Goal: Transaction & Acquisition: Purchase product/service

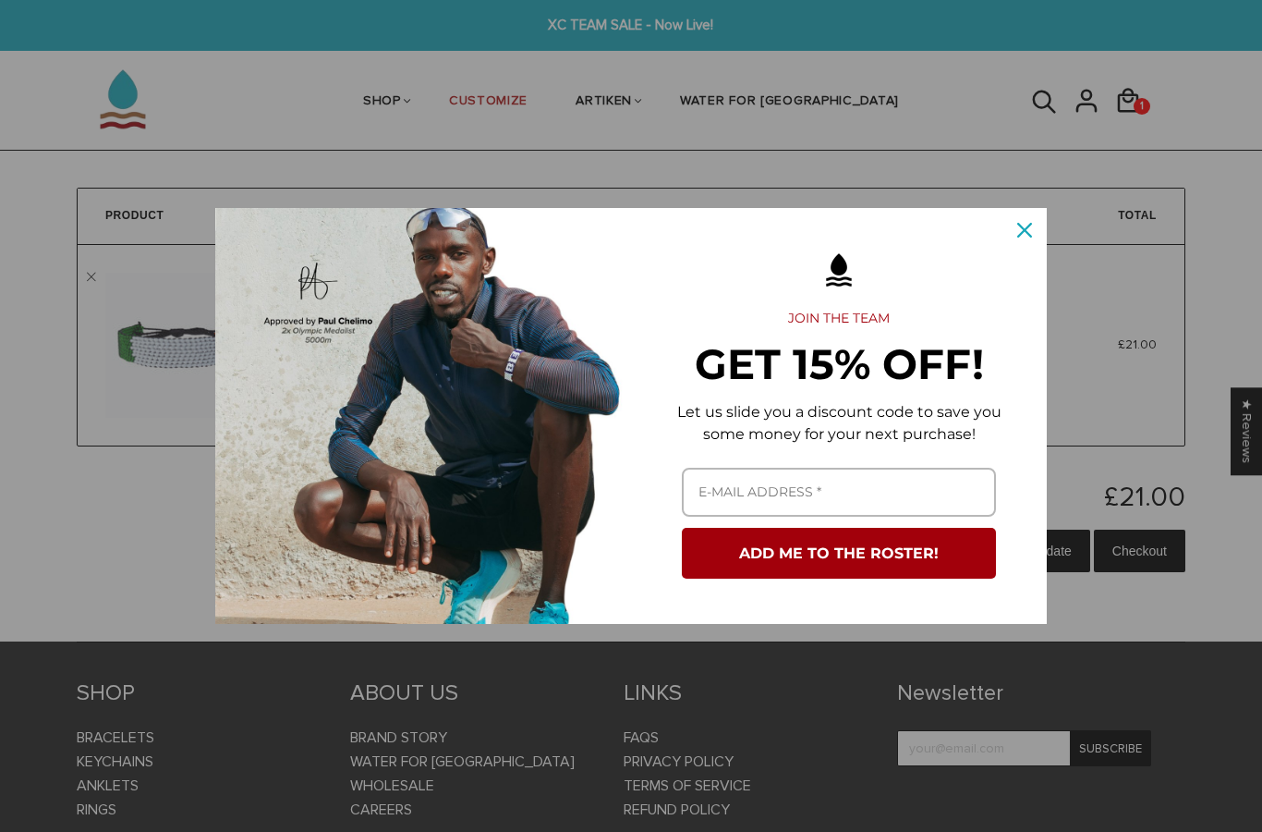
click at [1017, 223] on div "Close" at bounding box center [1025, 230] width 30 height 30
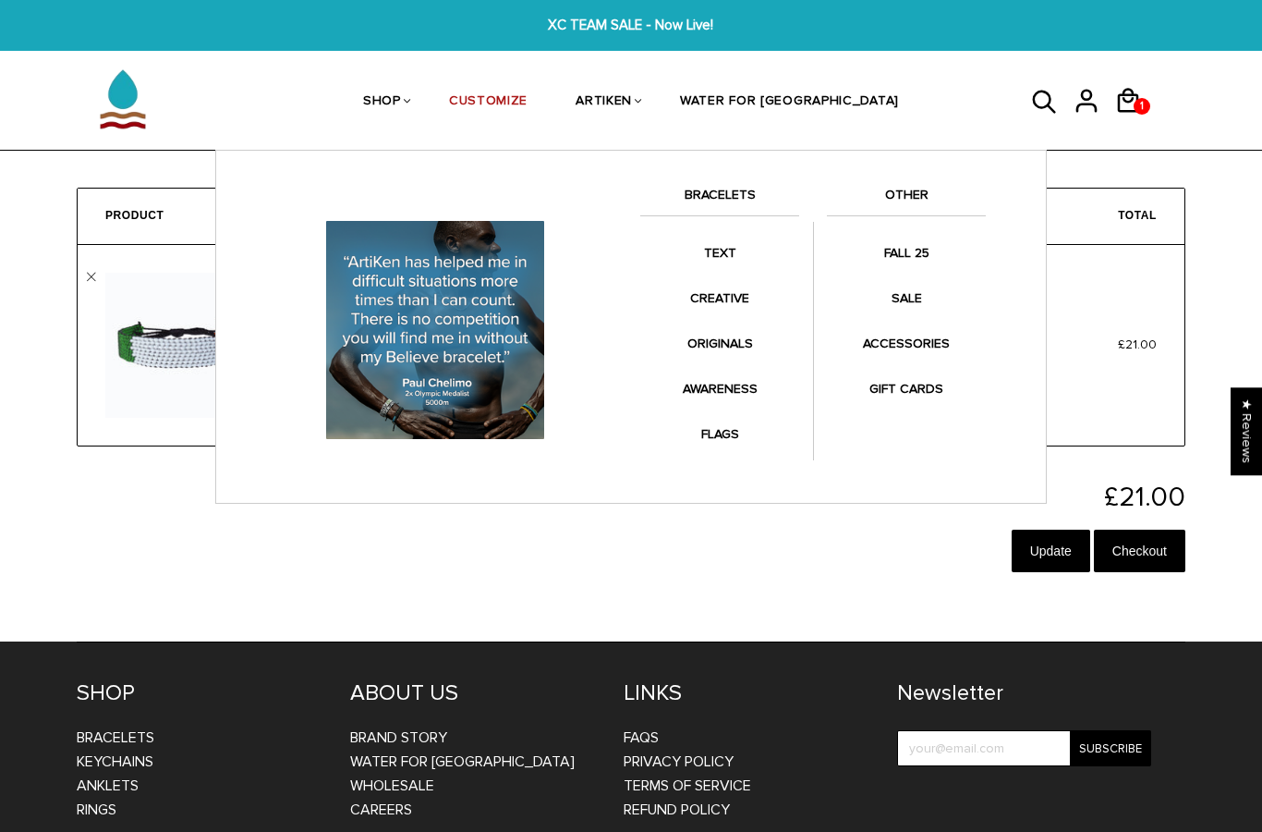
click at [401, 94] on link "SHOP" at bounding box center [382, 103] width 38 height 98
click at [401, 95] on link "SHOP" at bounding box center [382, 103] width 38 height 98
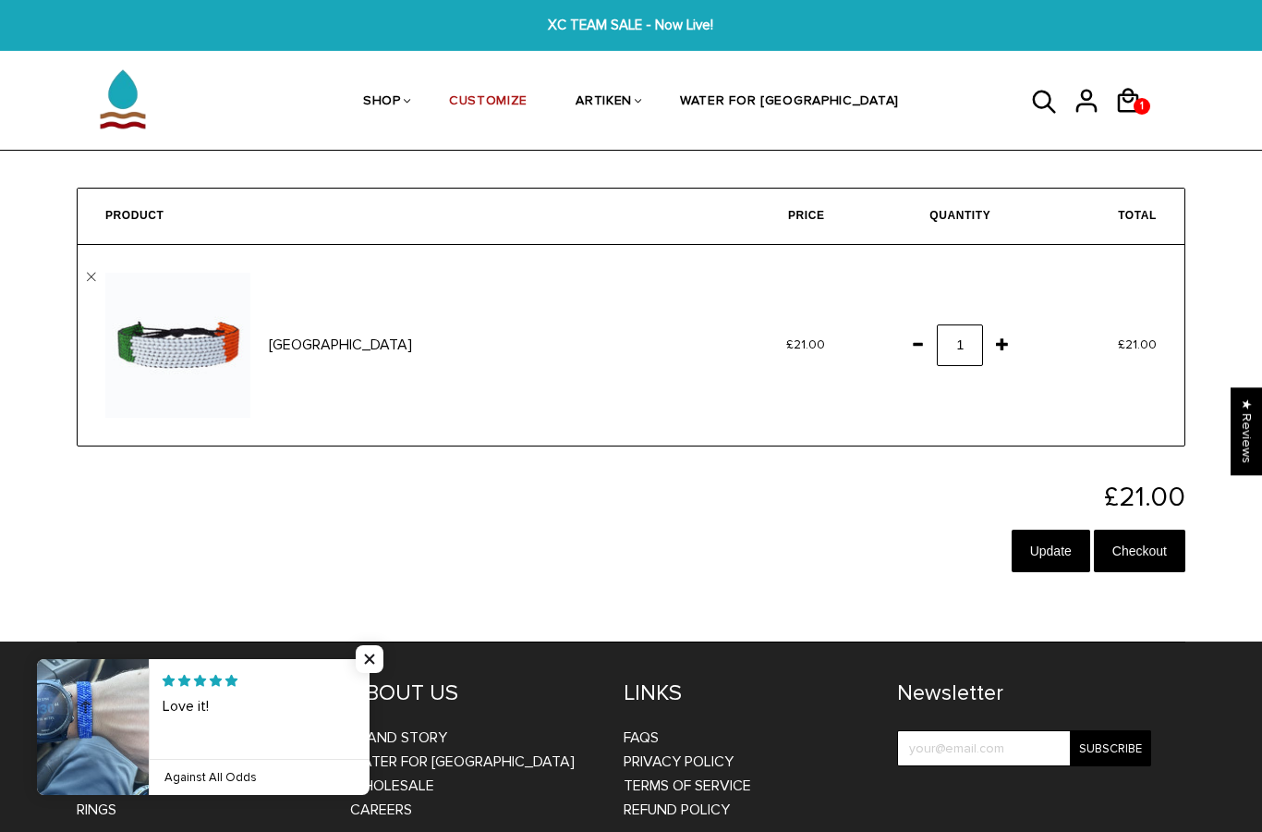
click at [651, 568] on div "£21.00 Update Checkout" at bounding box center [631, 532] width 1109 height 98
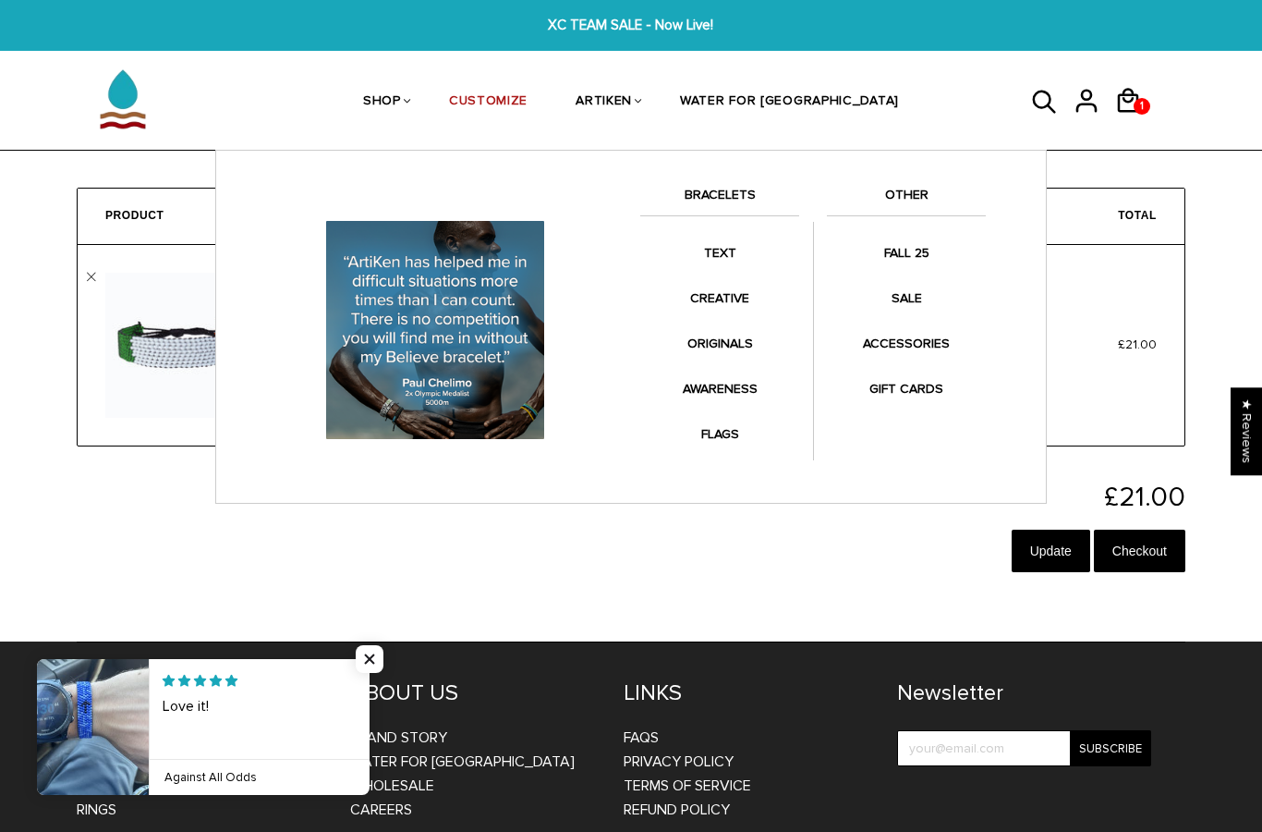
click at [401, 117] on link "SHOP" at bounding box center [382, 103] width 38 height 98
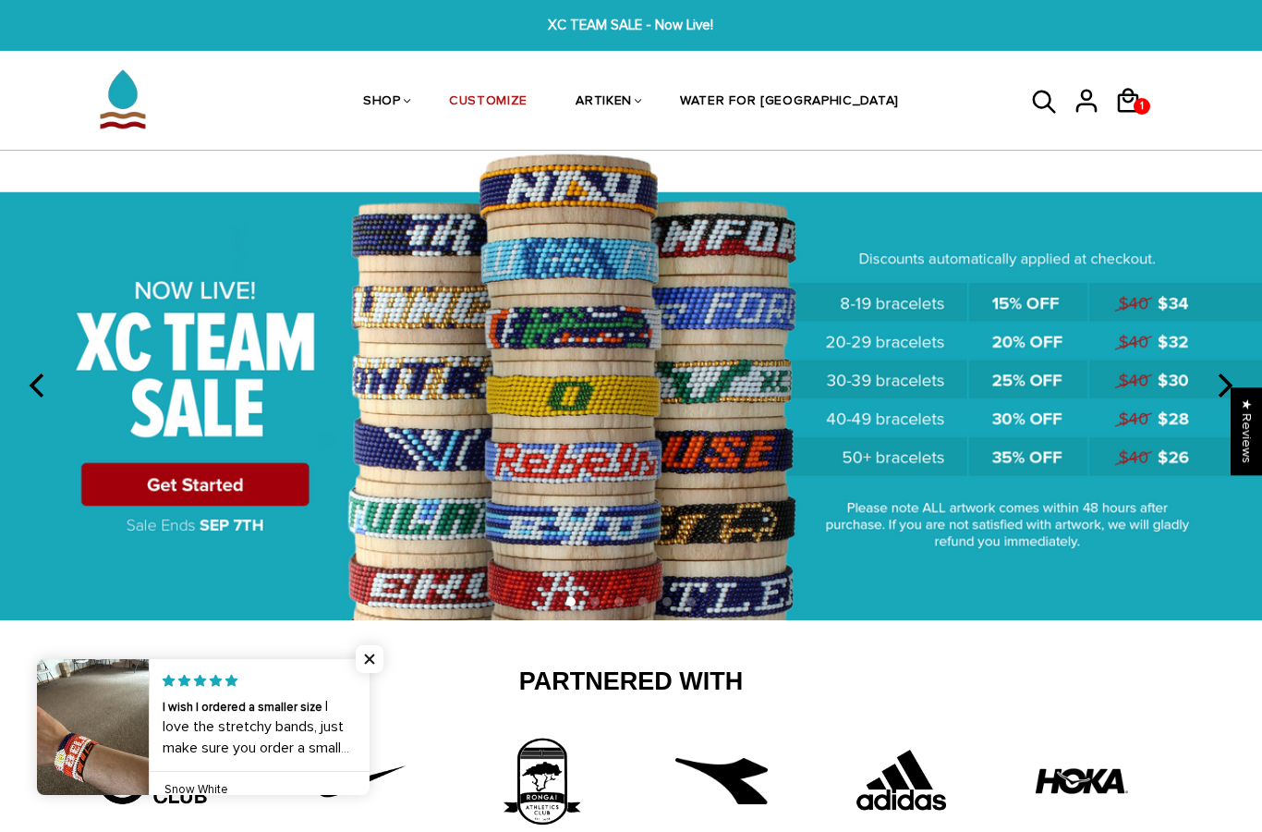
click at [271, 500] on img at bounding box center [631, 385] width 1262 height 469
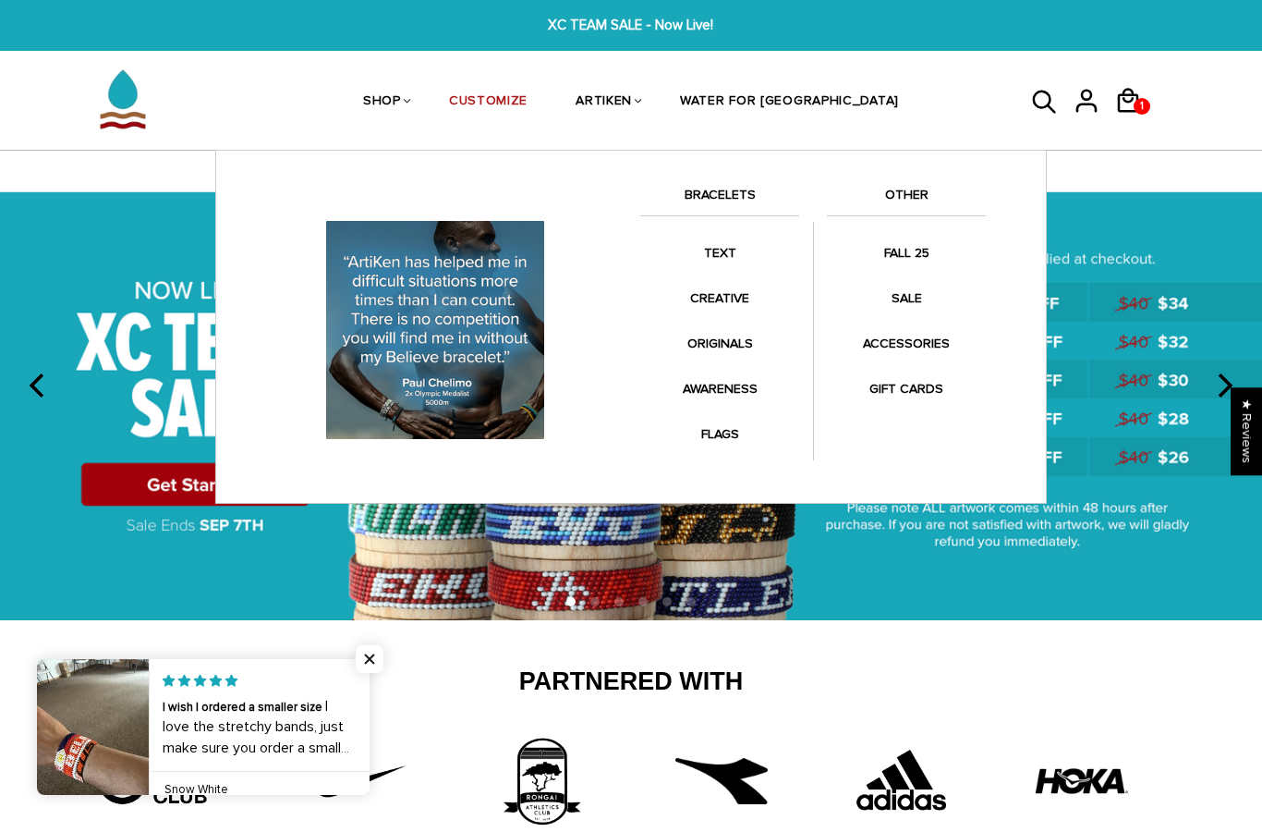
click at [401, 97] on link "SHOP" at bounding box center [382, 103] width 38 height 98
click at [401, 99] on link "SHOP" at bounding box center [382, 103] width 38 height 98
click at [401, 89] on link "SHOP" at bounding box center [382, 103] width 38 height 98
click at [759, 183] on li "BRACELETS" at bounding box center [719, 208] width 159 height 50
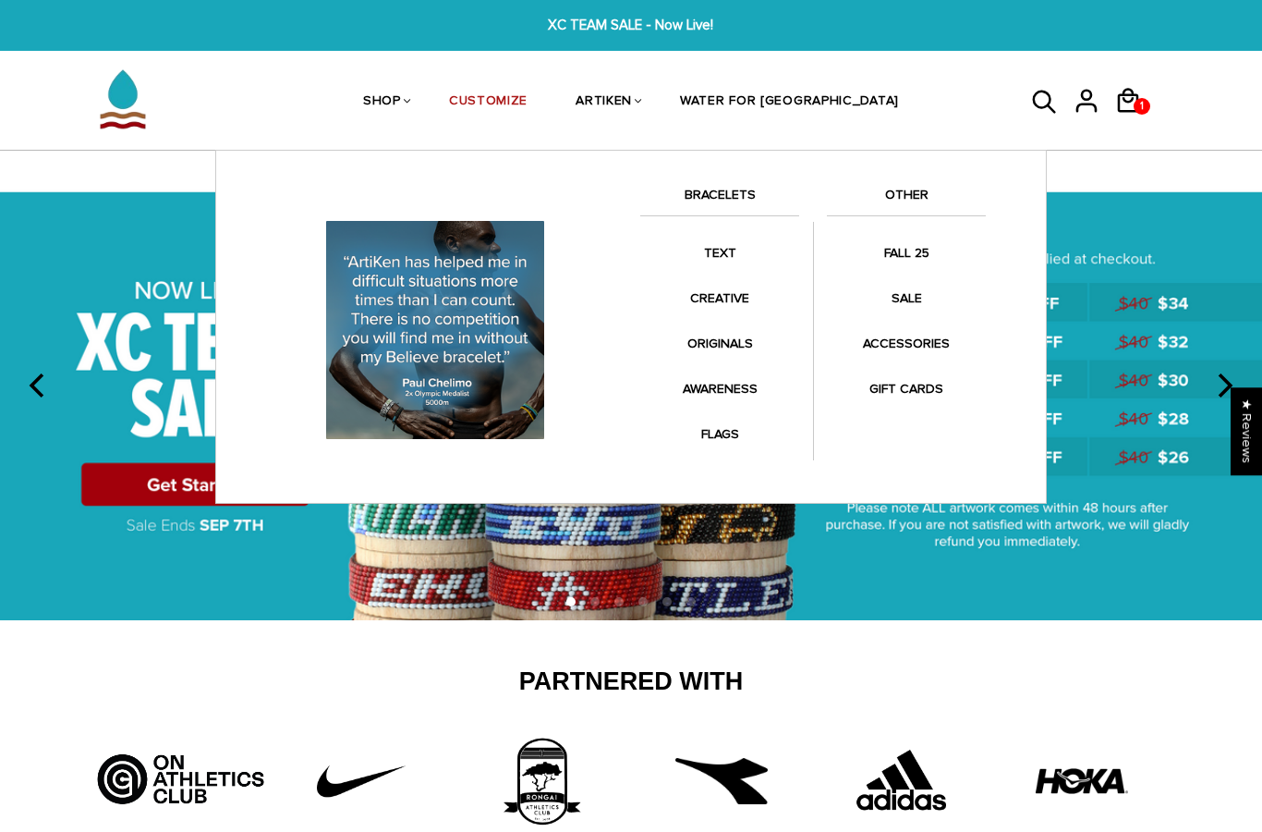
click at [730, 203] on link "BRACELETS" at bounding box center [719, 199] width 159 height 31
click at [745, 187] on link "BRACELETS" at bounding box center [719, 199] width 159 height 31
click at [742, 187] on link "BRACELETS" at bounding box center [719, 199] width 159 height 31
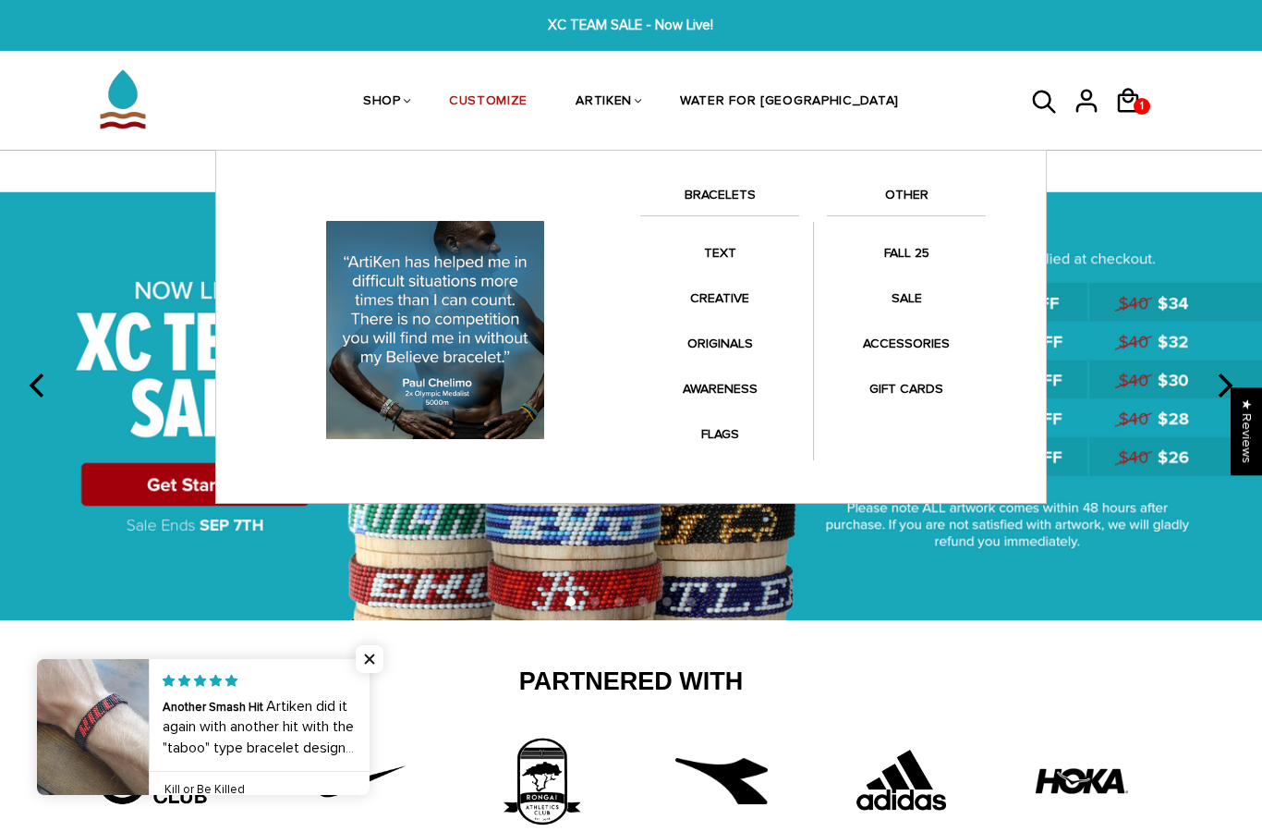
click at [401, 99] on link "SHOP" at bounding box center [382, 103] width 38 height 98
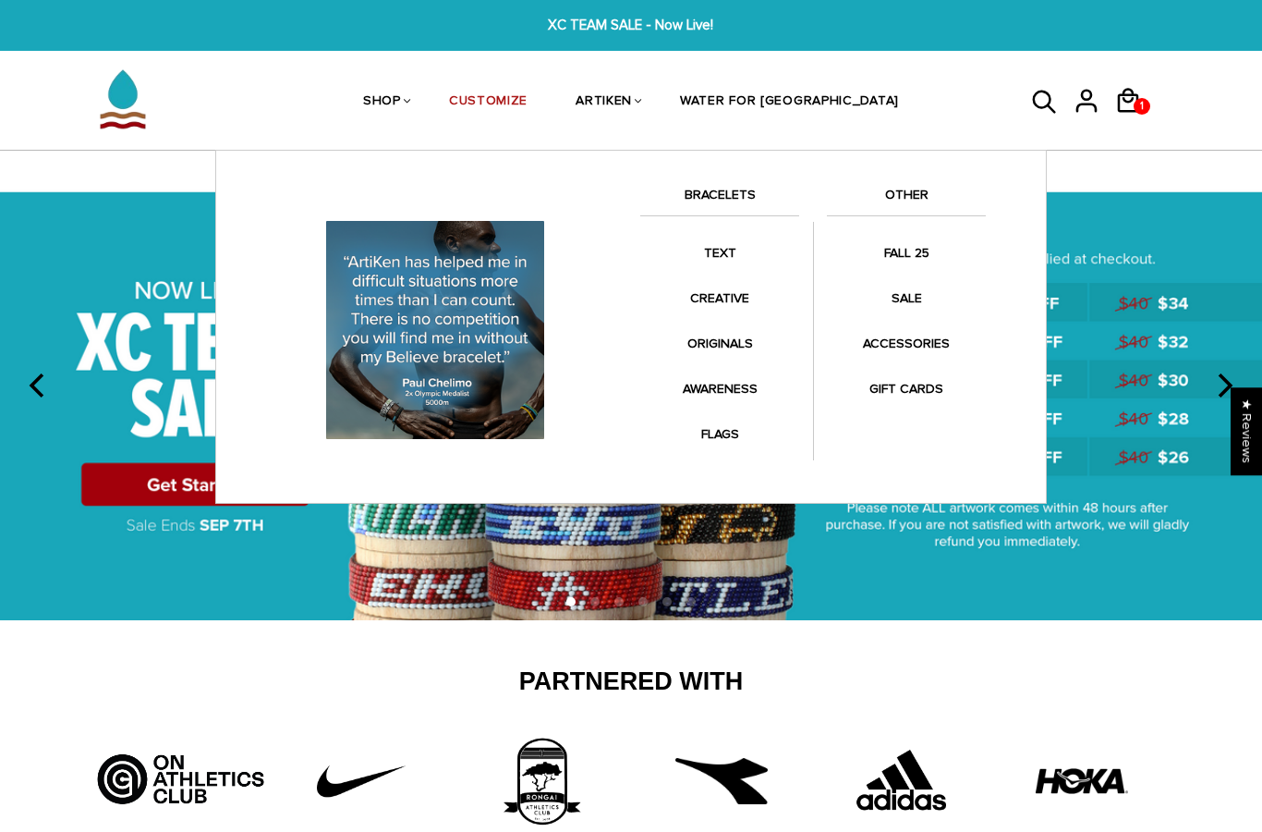
click at [742, 201] on link "BRACELETS" at bounding box center [719, 199] width 159 height 31
click at [738, 203] on link "BRACELETS" at bounding box center [719, 199] width 159 height 31
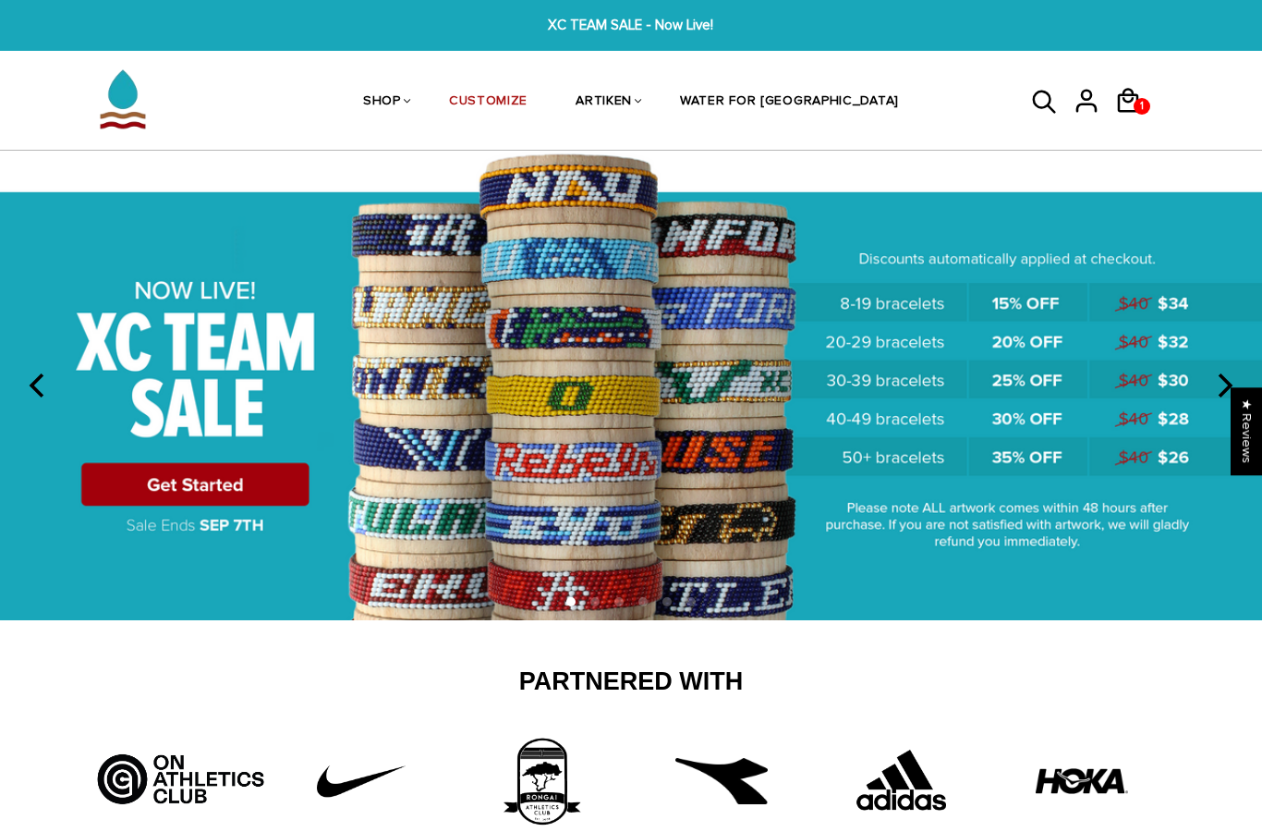
click at [1042, 104] on icon at bounding box center [1045, 102] width 28 height 44
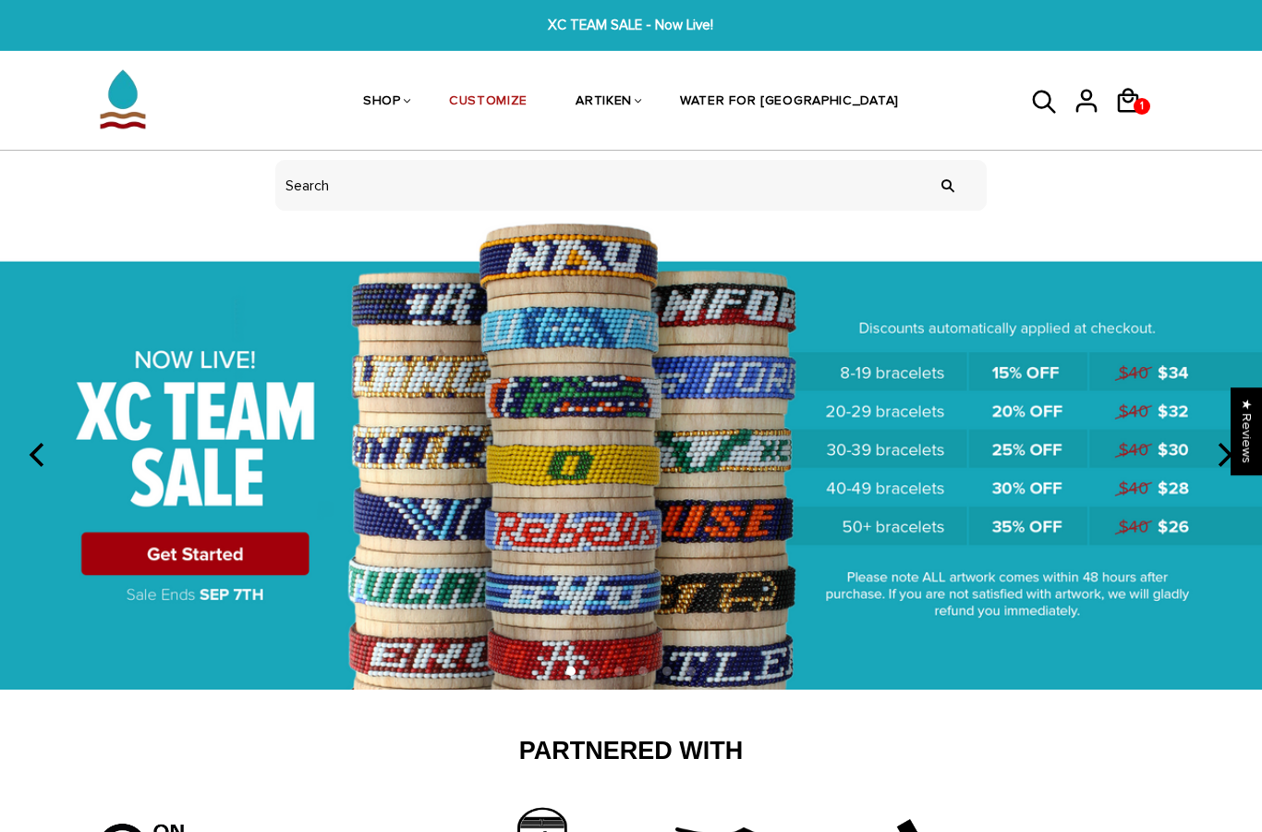
click at [1045, 91] on icon at bounding box center [1043, 101] width 23 height 23
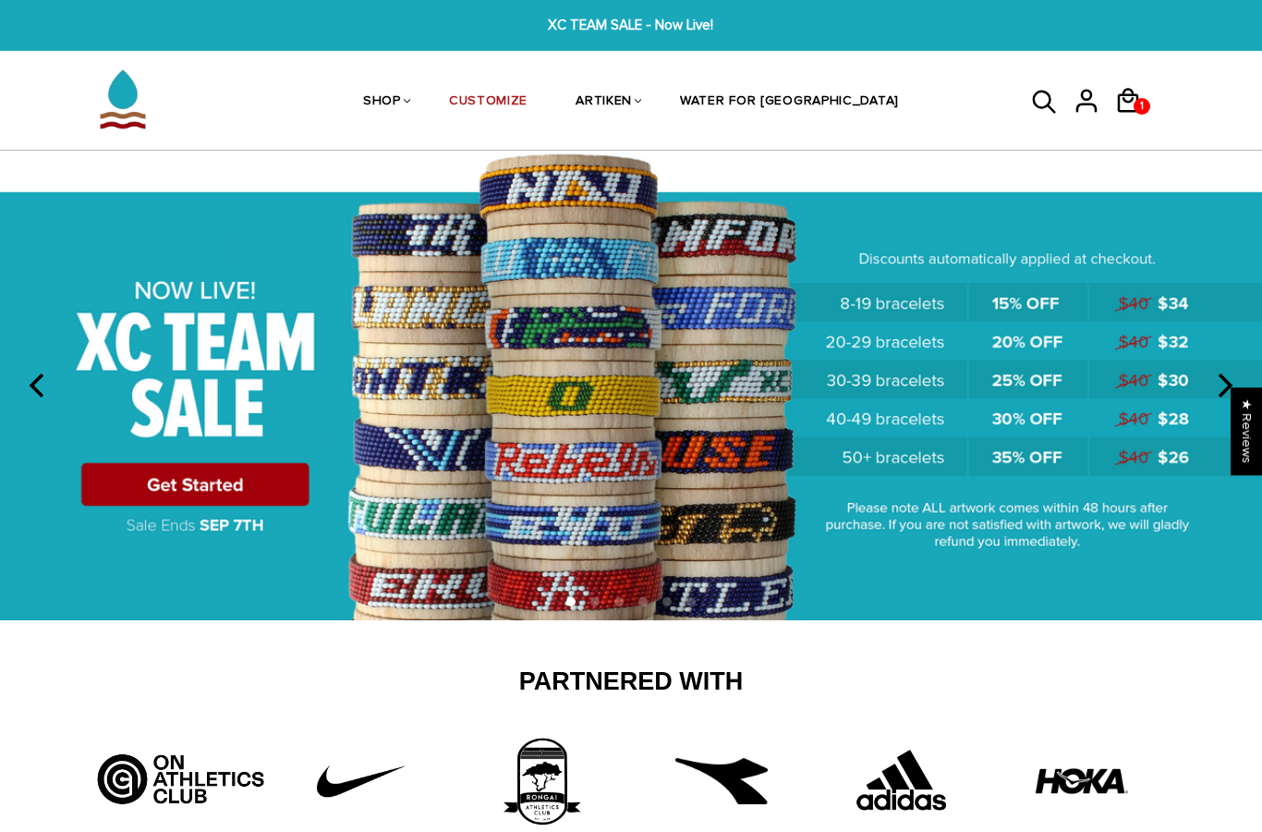
click at [1042, 101] on icon at bounding box center [1045, 102] width 28 height 44
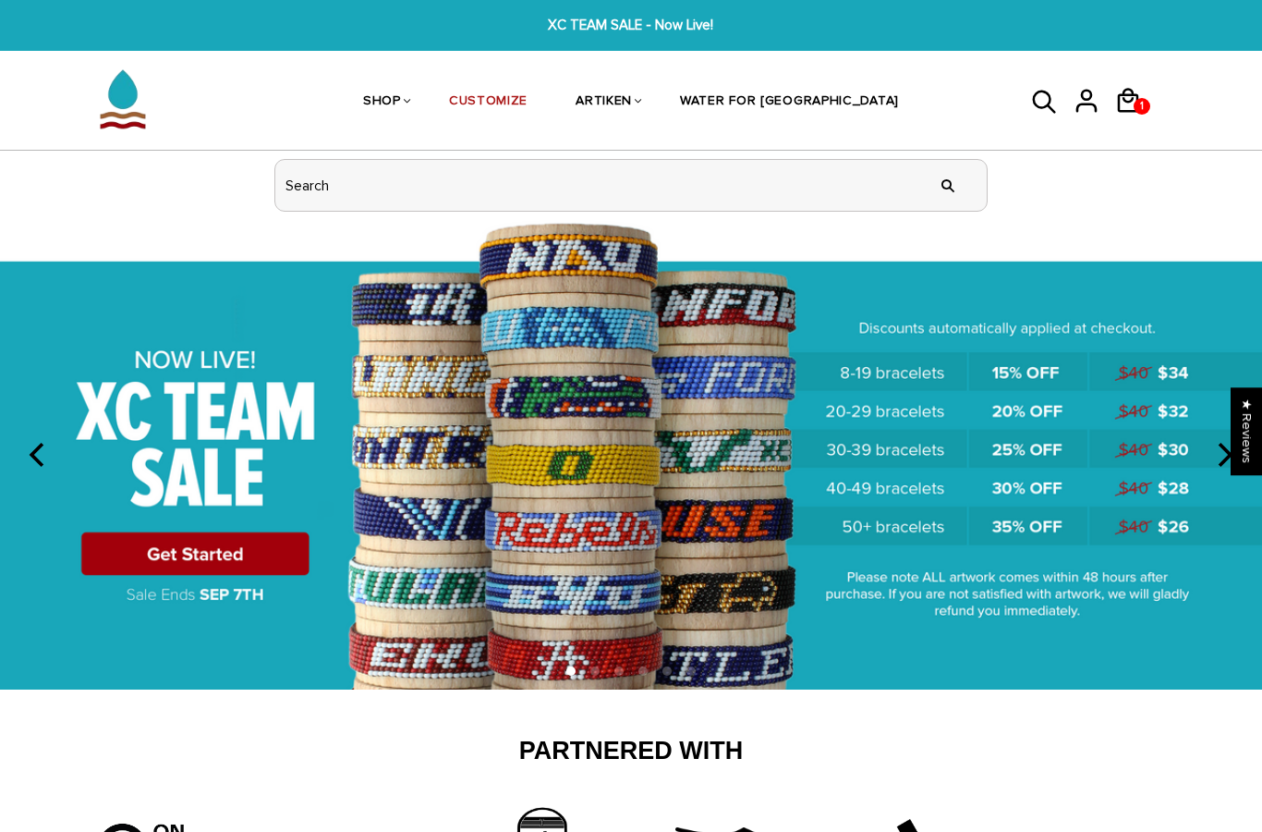
click at [798, 207] on input "header search" at bounding box center [631, 185] width 712 height 51
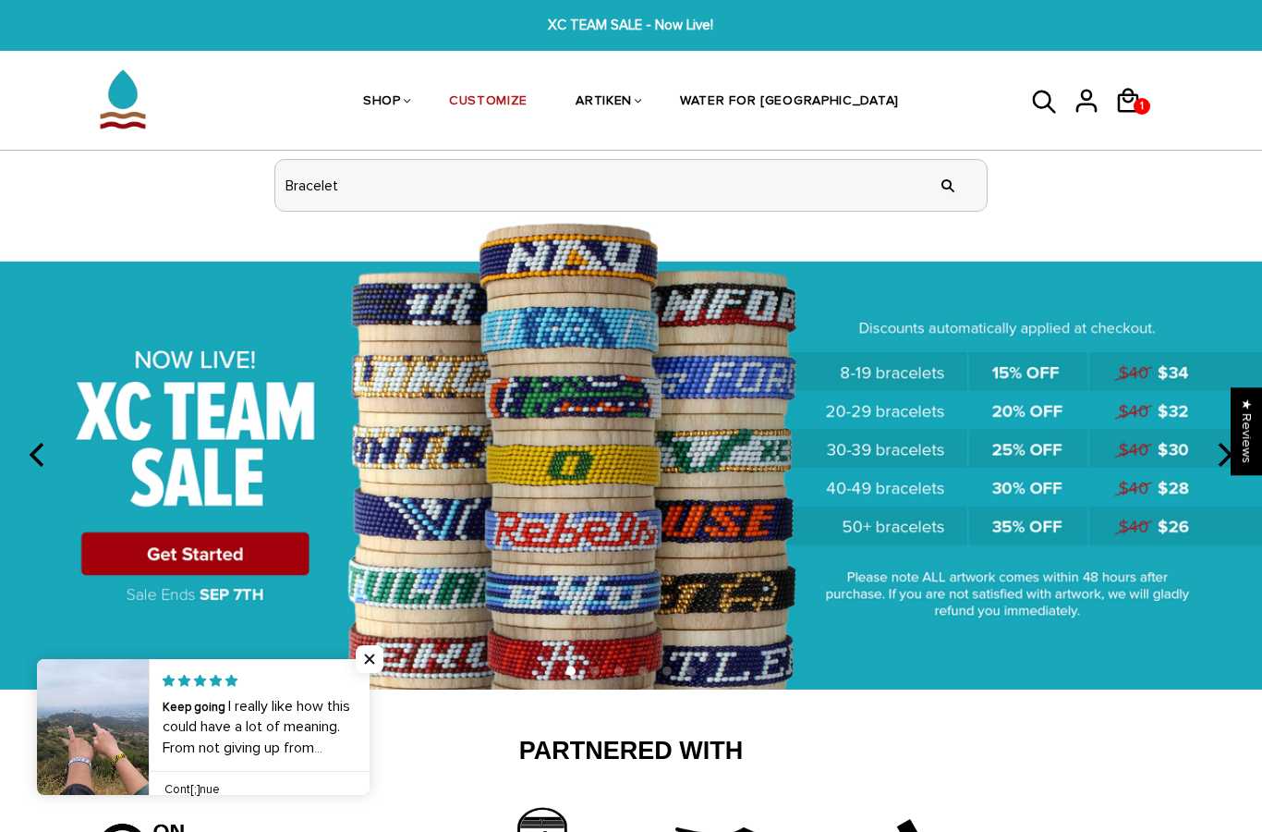
type input "Bracelet"
click at [948, 184] on input "" at bounding box center [948, 185] width 37 height 69
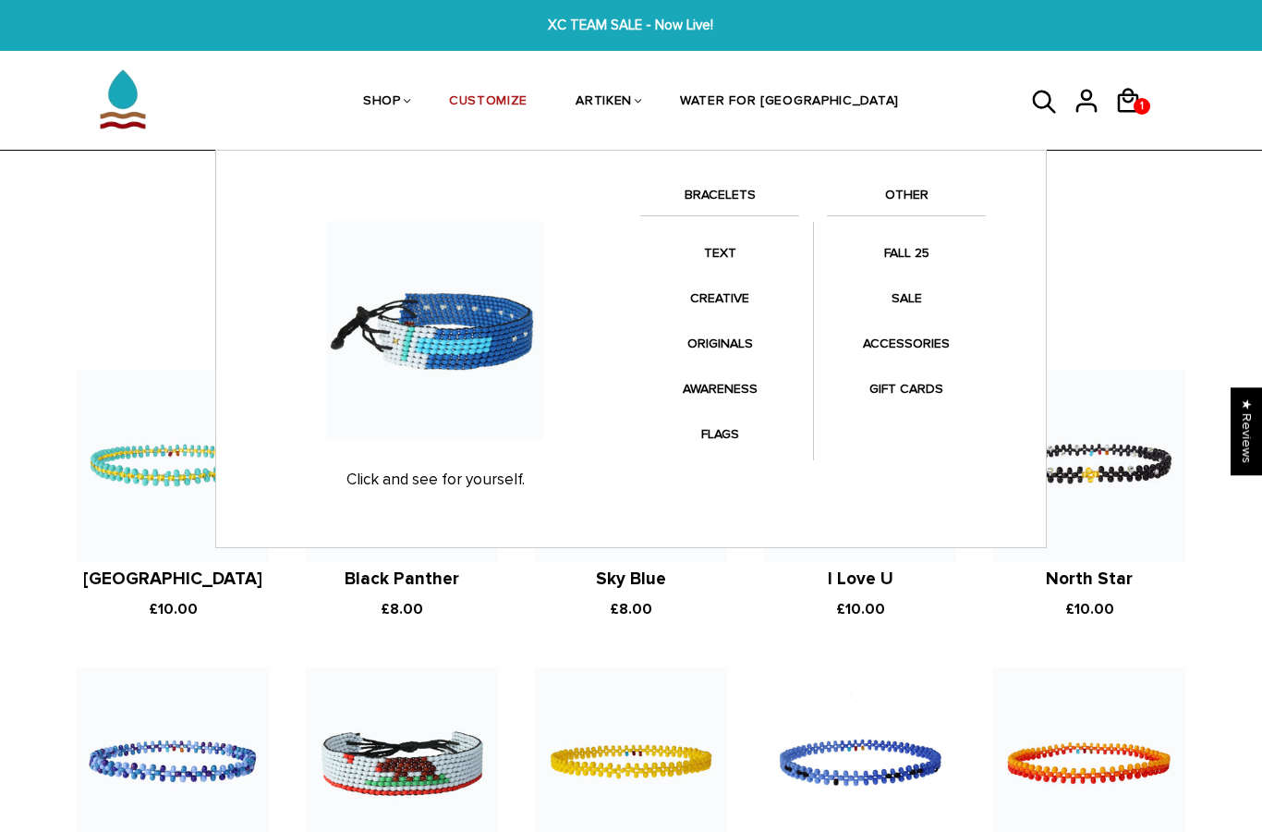
click at [718, 292] on link "CREATIVE" at bounding box center [719, 298] width 159 height 36
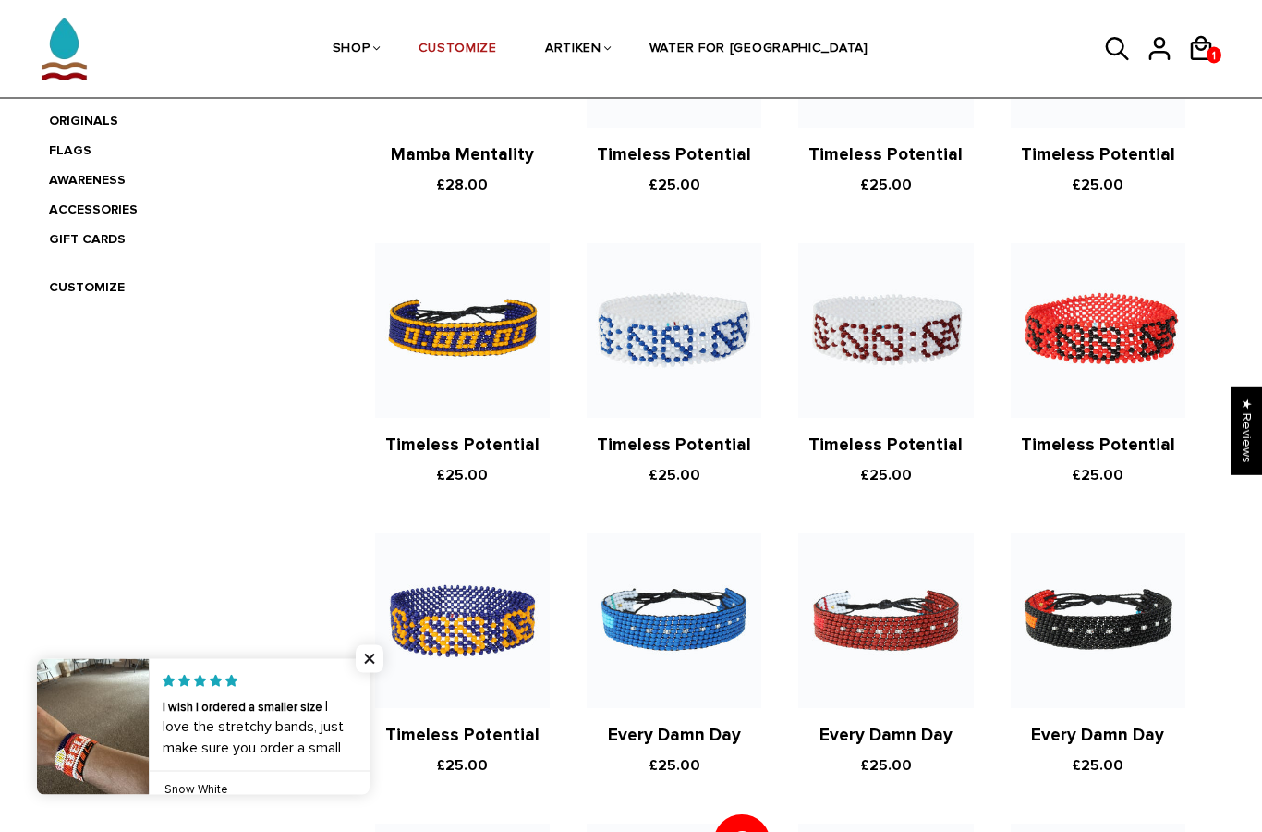
scroll to position [543, 0]
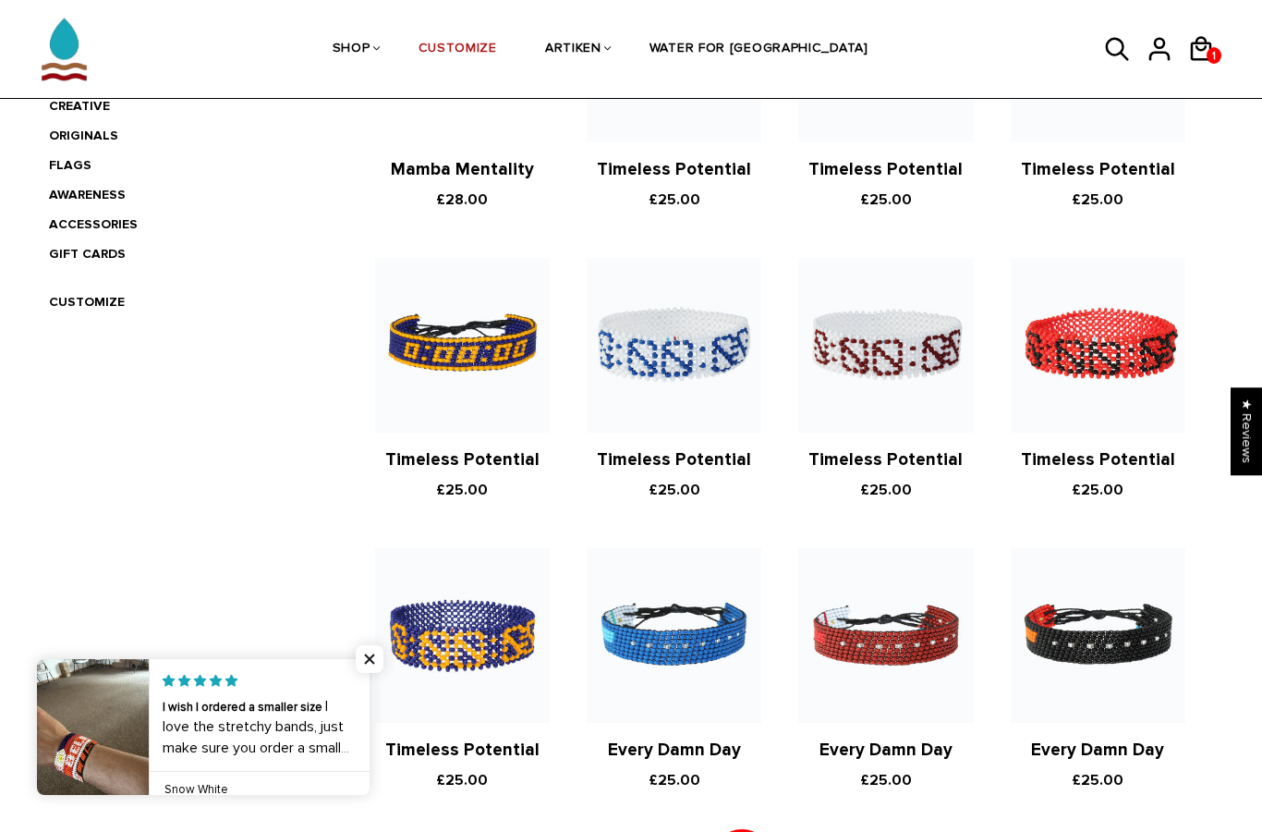
click at [1111, 38] on icon at bounding box center [1118, 50] width 28 height 44
click at [1106, 65] on icon at bounding box center [1118, 50] width 28 height 44
click at [1112, 62] on icon at bounding box center [1118, 50] width 28 height 44
click at [1117, 51] on icon at bounding box center [1118, 50] width 28 height 44
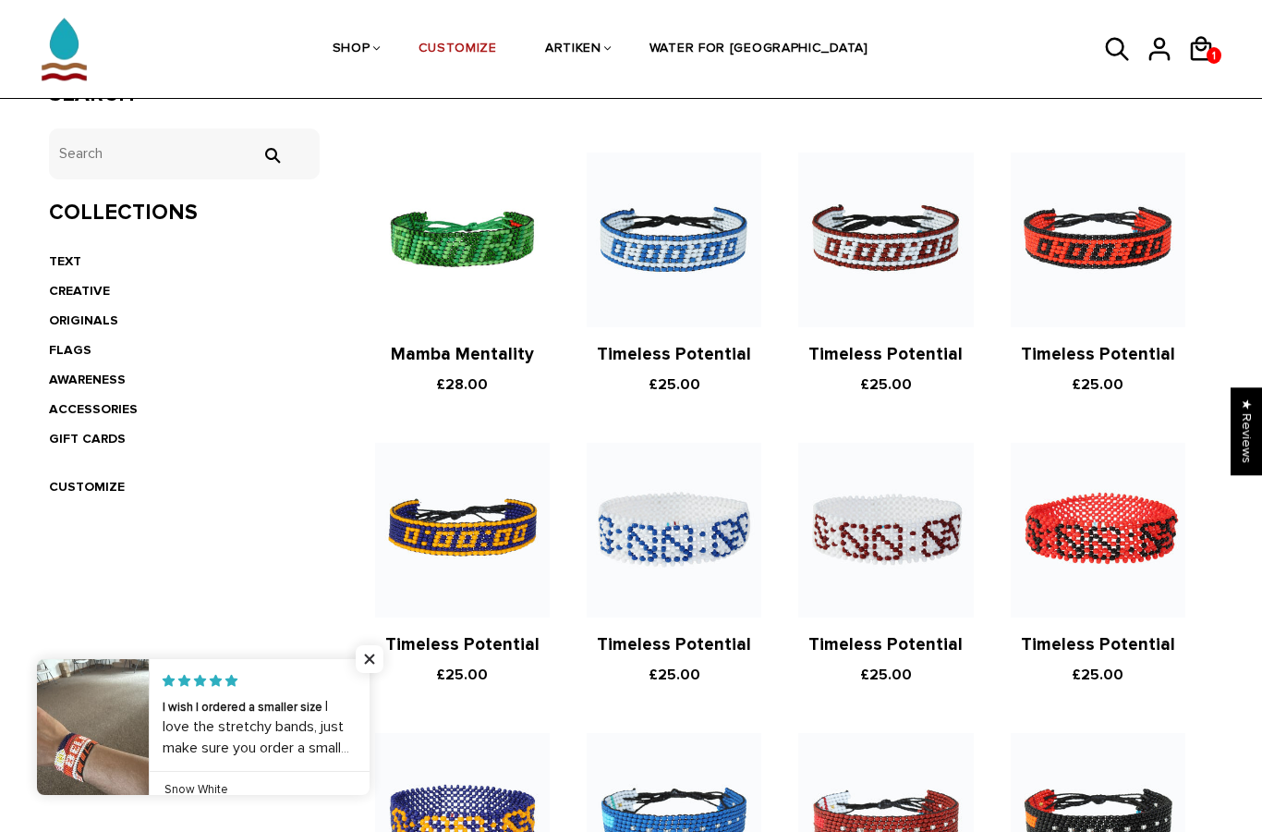
scroll to position [0, 0]
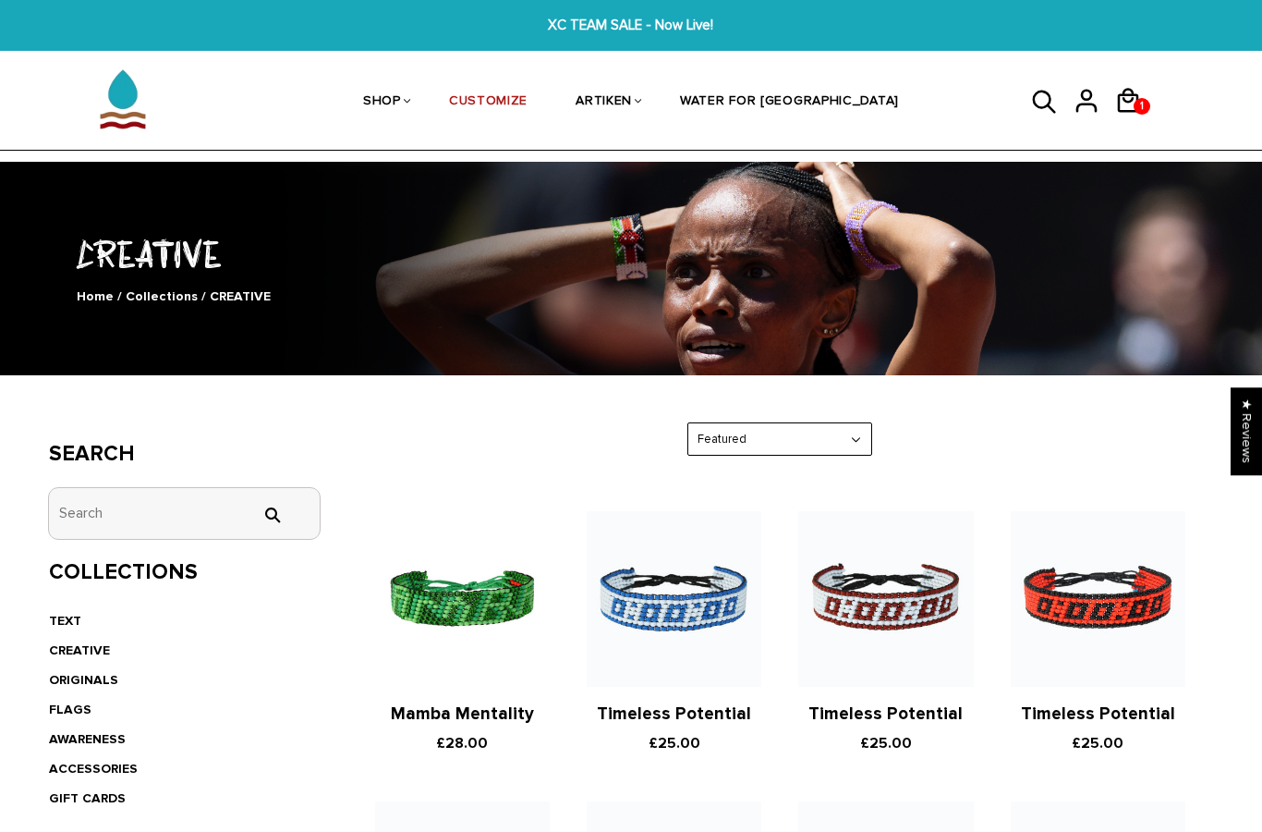
click at [281, 493] on input "tets" at bounding box center [184, 513] width 271 height 51
type input "Timeless"
click at [271, 511] on input "" at bounding box center [271, 514] width 37 height 17
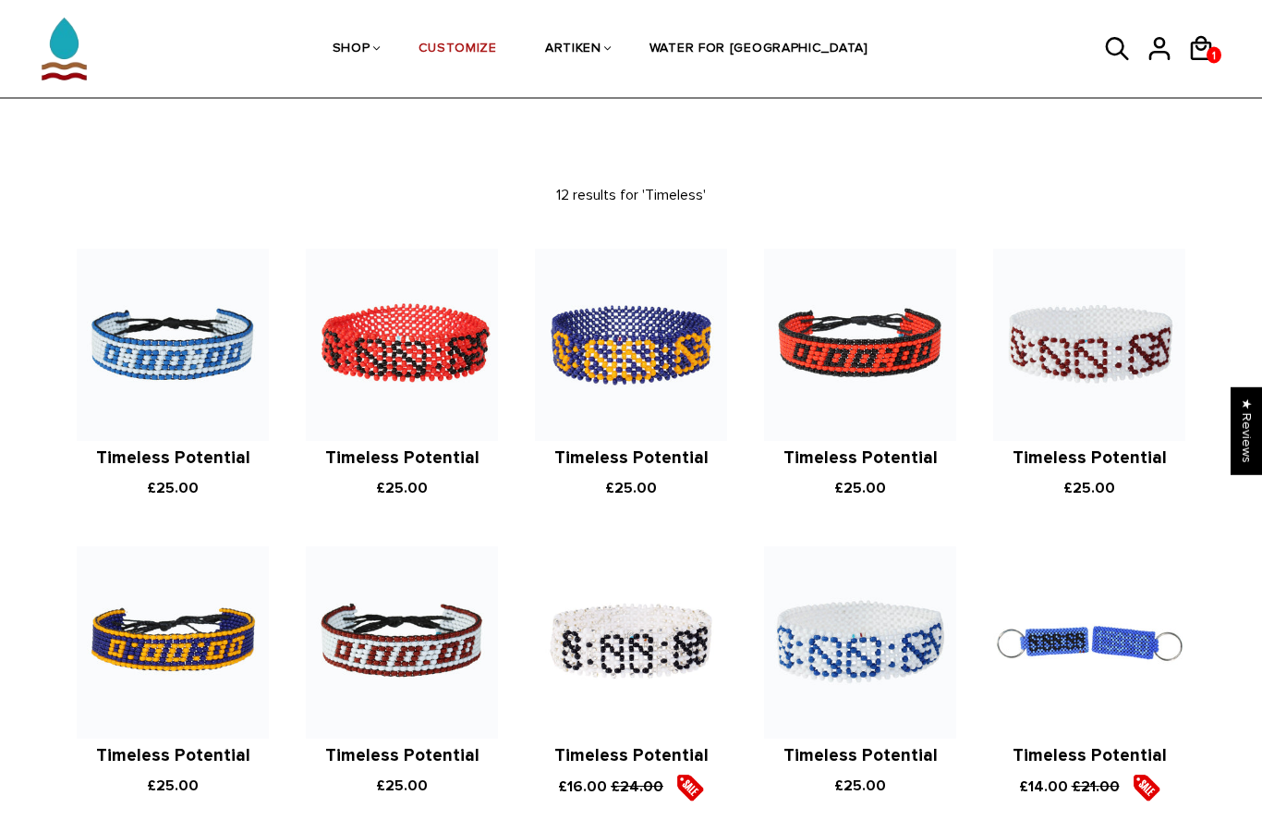
scroll to position [120, 0]
click at [422, 594] on img at bounding box center [402, 642] width 192 height 192
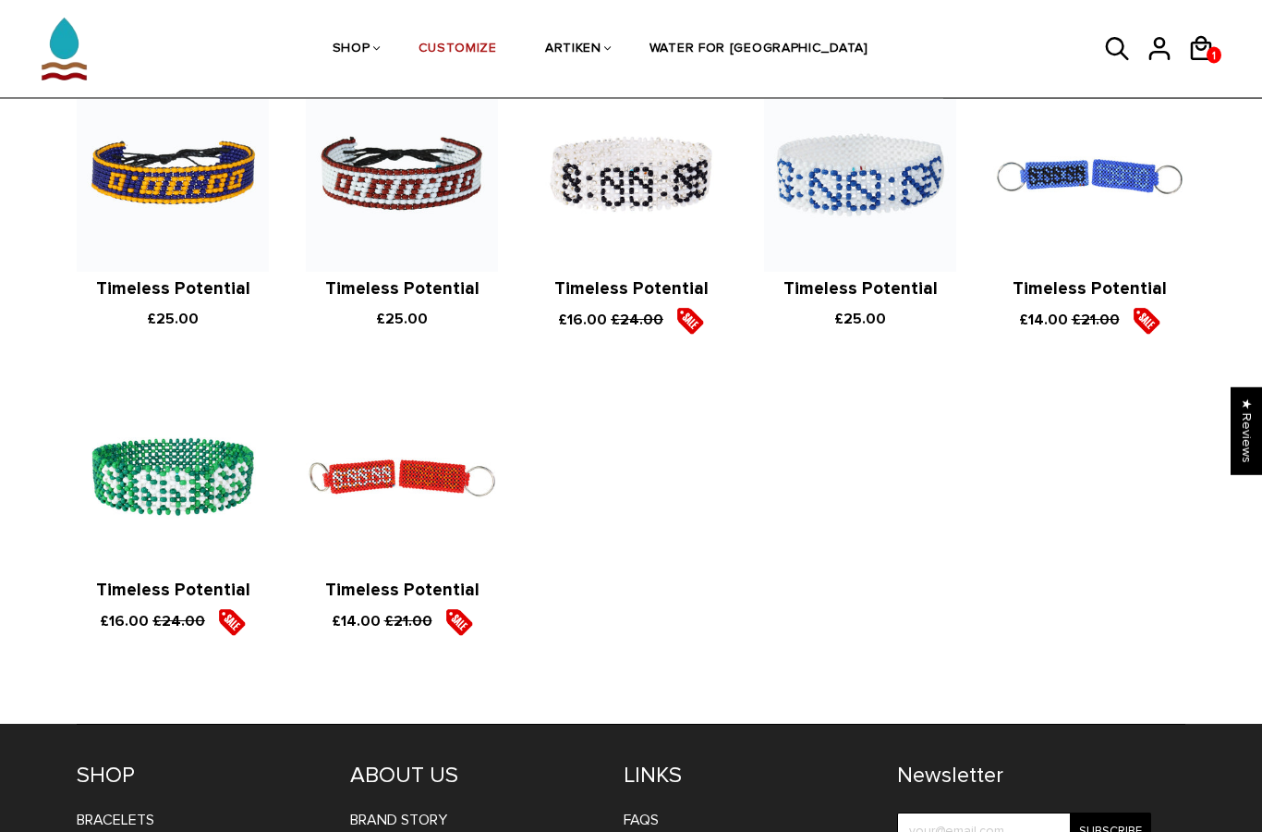
scroll to position [567, 0]
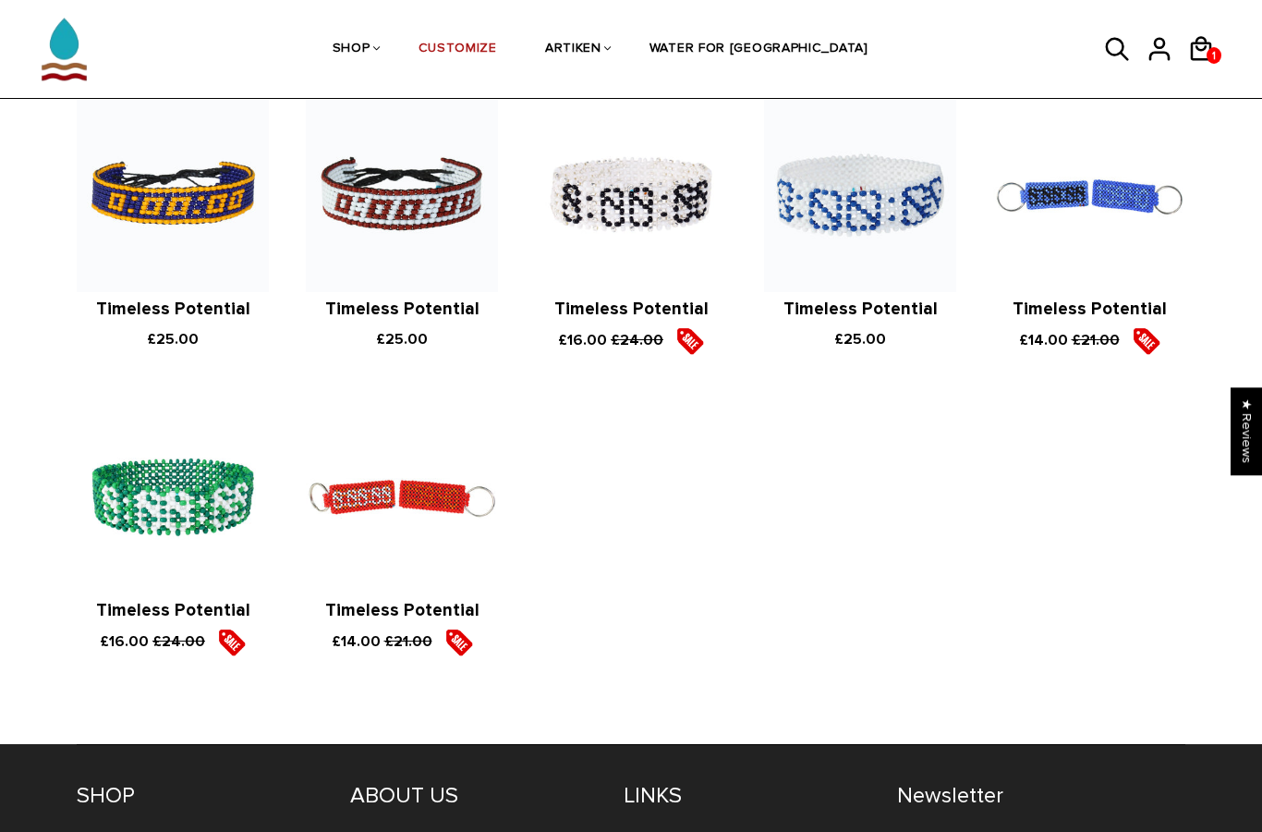
click at [642, 209] on img at bounding box center [631, 196] width 192 height 192
